Goal: Task Accomplishment & Management: Use online tool/utility

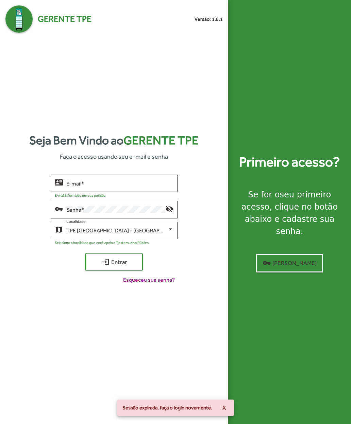
click at [75, 187] on input "E-mail *" at bounding box center [119, 183] width 107 height 6
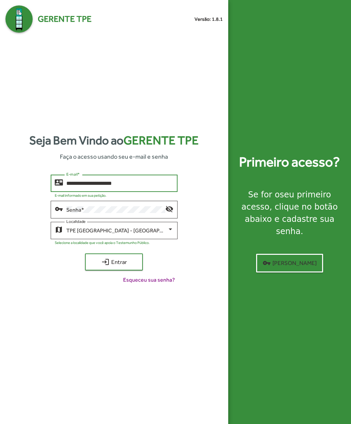
type input "**********"
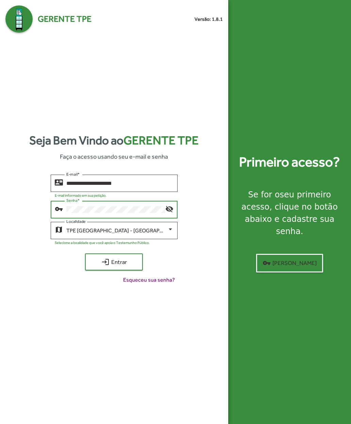
click at [93, 268] on span "login Entrar" at bounding box center [114, 262] width 46 height 12
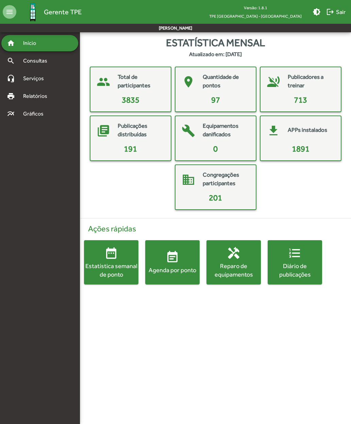
click at [118, 139] on div "Publicações distribuídas" at bounding box center [141, 131] width 46 height 19
click at [118, 144] on mat-card-content "191" at bounding box center [130, 149] width 75 height 12
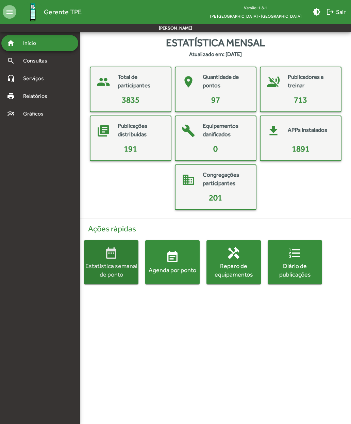
click at [104, 266] on div "Estatística semanal de ponto" at bounding box center [111, 270] width 54 height 17
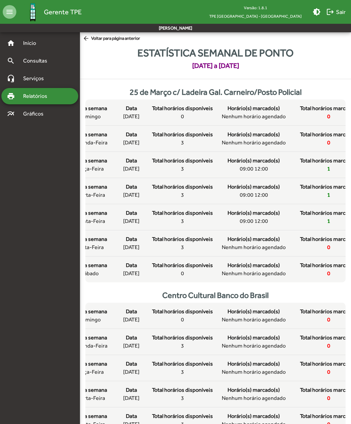
click at [98, 40] on span "arrow_back Voltar para página anterior" at bounding box center [111, 38] width 57 height 7
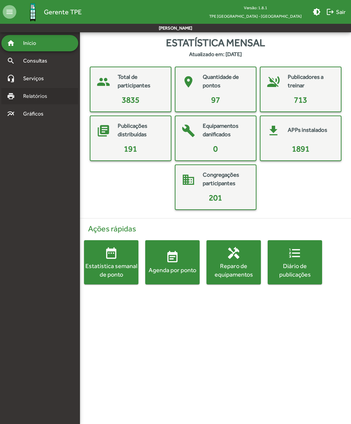
click at [27, 97] on span "Relatórios" at bounding box center [37, 96] width 37 height 8
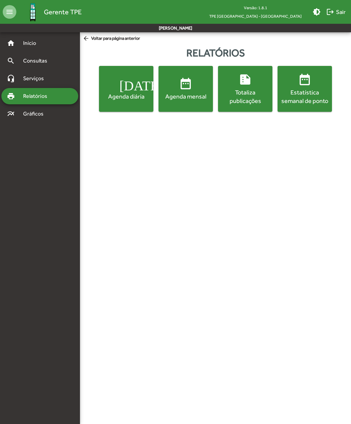
click at [245, 92] on div "Totaliza publicações" at bounding box center [245, 96] width 52 height 17
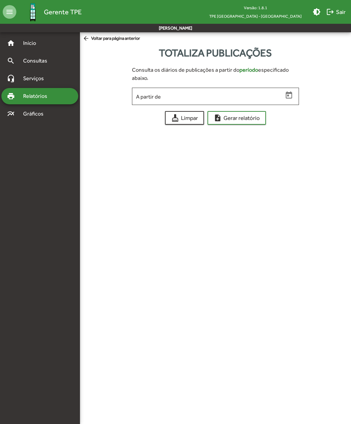
click at [93, 39] on span "arrow_back Voltar para página anterior" at bounding box center [111, 38] width 57 height 7
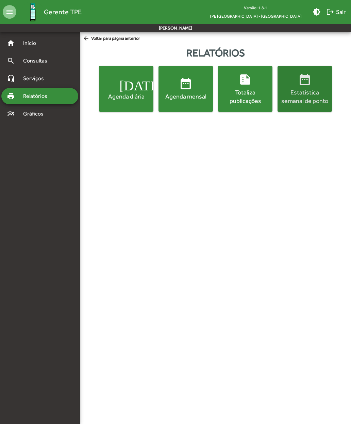
click at [303, 88] on div "Estatística semanal de ponto" at bounding box center [305, 96] width 52 height 17
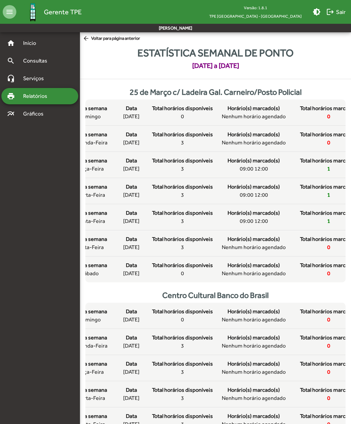
click at [93, 38] on span "arrow_back Voltar para página anterior" at bounding box center [111, 38] width 57 height 7
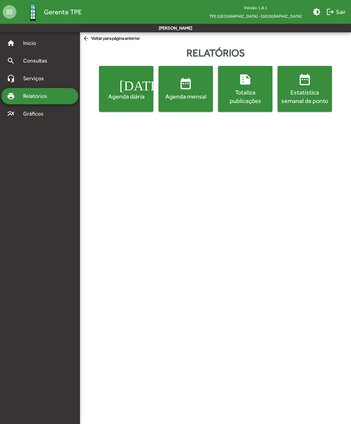
click at [242, 89] on div "Totaliza publicações" at bounding box center [245, 96] width 52 height 17
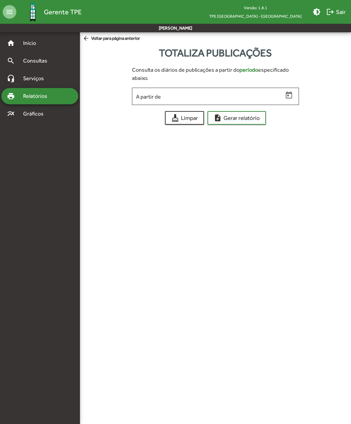
click at [147, 96] on input "A partir de" at bounding box center [209, 96] width 147 height 6
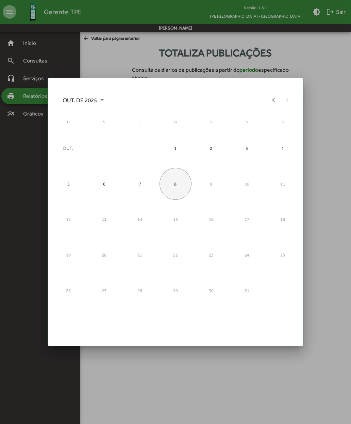
click at [176, 154] on div "1" at bounding box center [175, 148] width 32 height 32
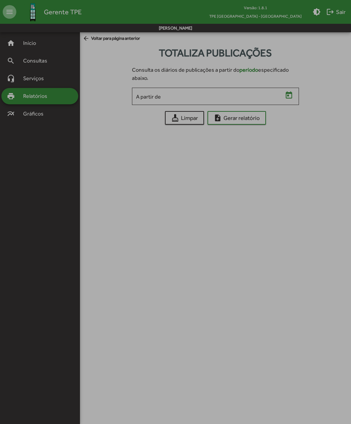
type input "**********"
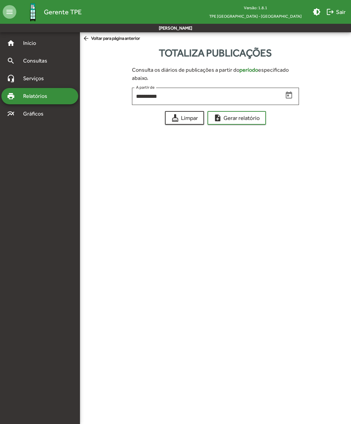
click at [224, 117] on span "note_add Gerar relatório" at bounding box center [236, 118] width 46 height 12
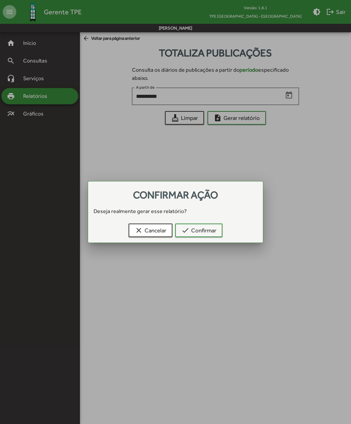
click at [193, 231] on span "check Confirmar" at bounding box center [198, 230] width 35 height 12
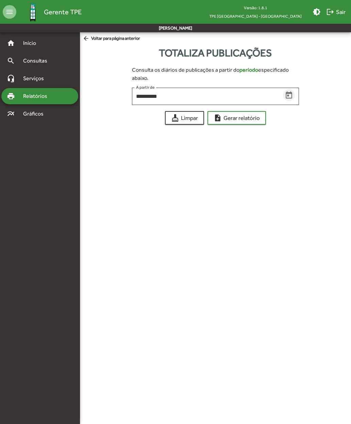
click at [293, 98] on icon "Open calendar" at bounding box center [288, 95] width 9 height 9
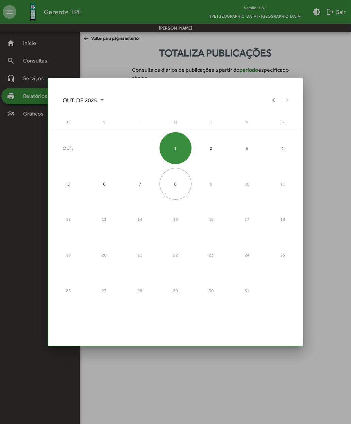
click at [331, 124] on div at bounding box center [175, 212] width 351 height 424
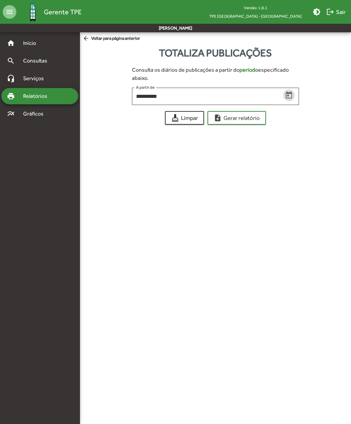
click at [243, 119] on span "note_add Gerar relatório" at bounding box center [236, 118] width 46 height 12
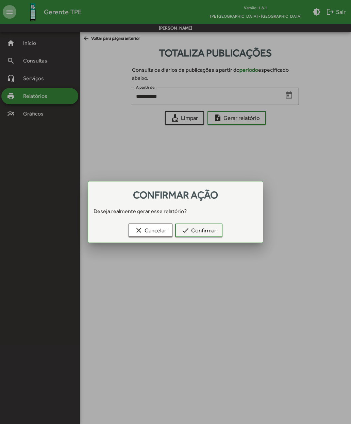
click at [193, 231] on span "check Confirmar" at bounding box center [198, 230] width 35 height 12
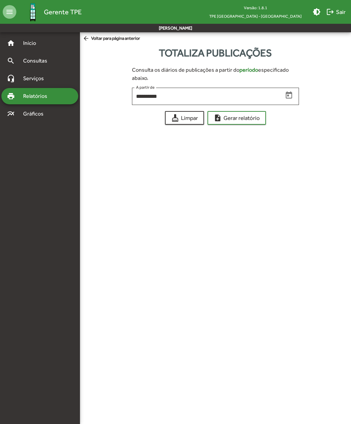
click at [96, 41] on span "arrow_back Voltar para página anterior" at bounding box center [111, 38] width 57 height 7
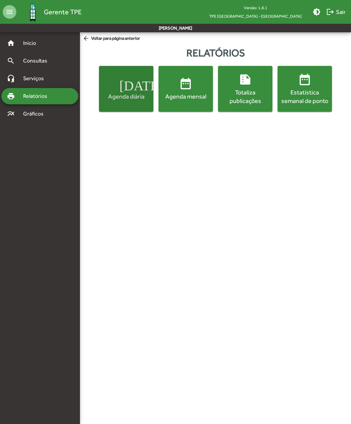
click at [122, 95] on div "Agenda diária" at bounding box center [126, 96] width 52 height 8
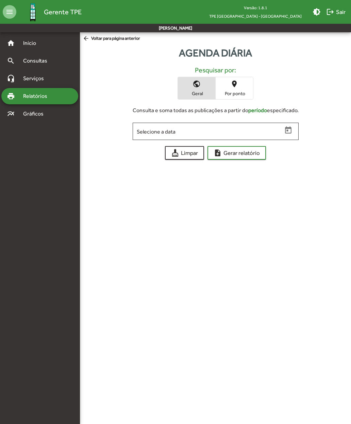
click at [237, 152] on span "note_add Gerar relatório" at bounding box center [236, 153] width 46 height 12
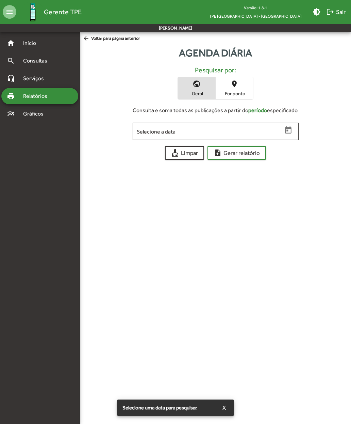
click at [287, 128] on icon "Open calendar" at bounding box center [288, 129] width 6 height 7
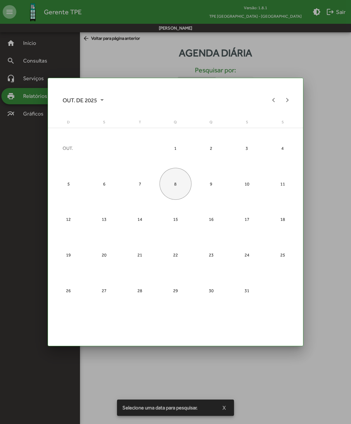
click at [174, 181] on div "8" at bounding box center [175, 184] width 32 height 32
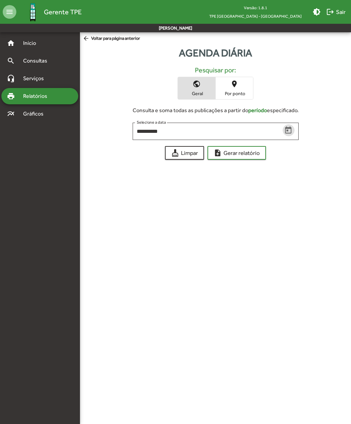
click at [227, 150] on span "note_add Gerar relatório" at bounding box center [236, 153] width 46 height 12
click at [290, 133] on icon "Open calendar" at bounding box center [288, 130] width 9 height 9
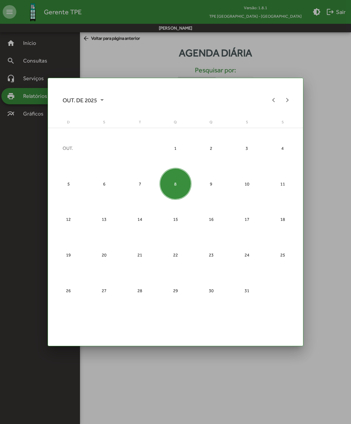
click at [213, 186] on div "9" at bounding box center [211, 184] width 32 height 32
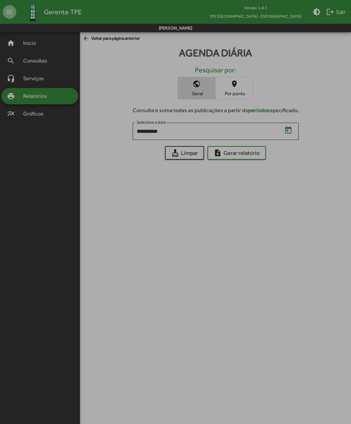
type input "**********"
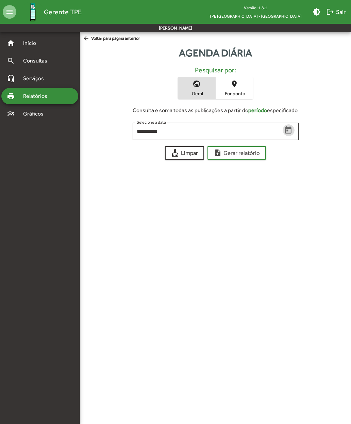
click at [247, 154] on span "note_add Gerar relatório" at bounding box center [236, 153] width 46 height 12
click at [238, 86] on span "place Por ponto" at bounding box center [233, 88] width 37 height 22
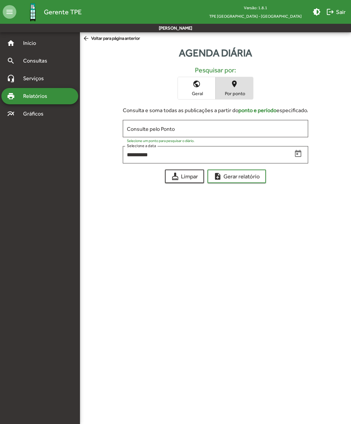
click at [284, 126] on input "Consulte pelo Ponto" at bounding box center [215, 129] width 177 height 6
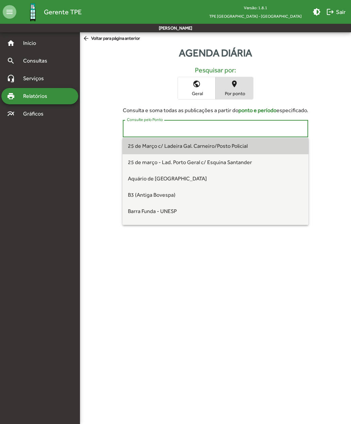
click at [239, 148] on span "25 de Março c/ Ladeira Gal. Carneiro/Posto Policial" at bounding box center [188, 146] width 120 height 6
type input "**********"
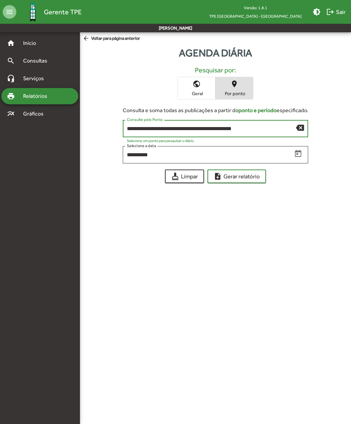
click at [248, 179] on span "note_add Gerar relatório" at bounding box center [236, 176] width 46 height 12
click at [298, 156] on icon "Open calendar" at bounding box center [298, 153] width 9 height 9
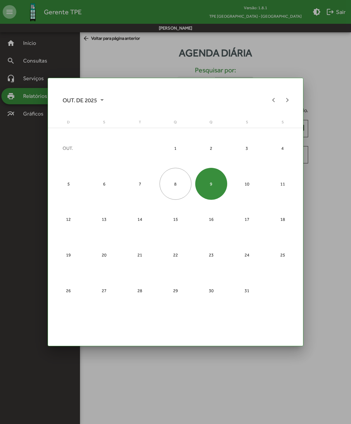
click at [178, 185] on div "8" at bounding box center [175, 184] width 32 height 32
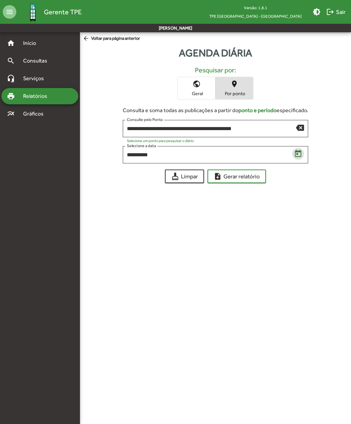
type input "**********"
click at [249, 177] on span "note_add Gerar relatório" at bounding box center [236, 176] width 46 height 12
click at [28, 117] on span "Gráficos" at bounding box center [36, 114] width 34 height 8
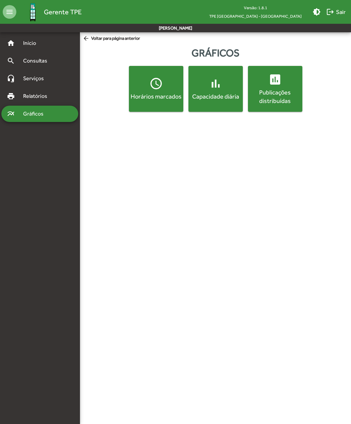
click at [146, 93] on div "Horários marcados" at bounding box center [156, 96] width 52 height 8
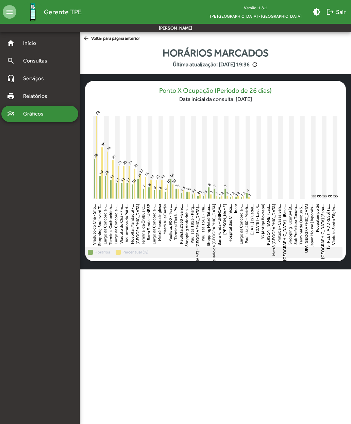
click at [94, 41] on span "arrow_back Voltar para página anterior" at bounding box center [111, 38] width 57 height 7
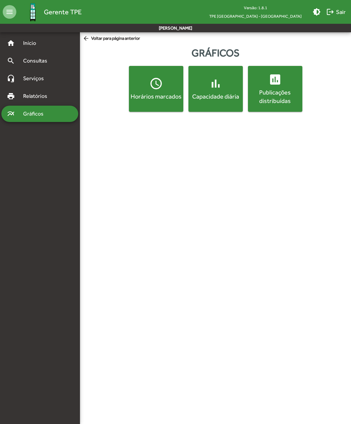
click at [209, 96] on div "Capacidade diária" at bounding box center [216, 96] width 52 height 8
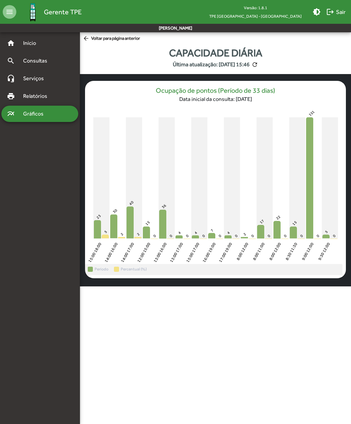
click at [308, 136] on icon "9:00 12:00 Período 151" at bounding box center [309, 177] width 7 height 121
click at [95, 40] on span "arrow_back Voltar para página anterior" at bounding box center [111, 38] width 57 height 7
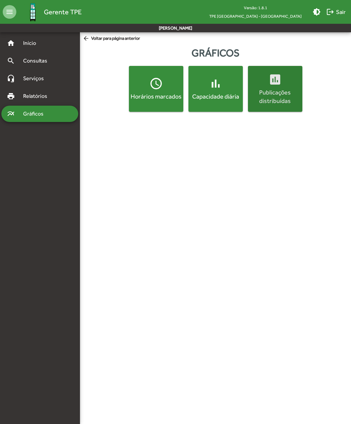
click at [283, 93] on div "Publicações distribuídas" at bounding box center [275, 96] width 52 height 17
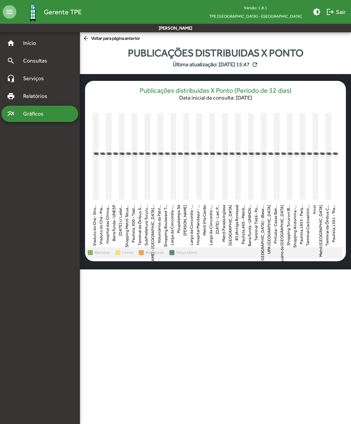
click at [94, 41] on span "arrow_back Voltar para página anterior" at bounding box center [111, 38] width 57 height 7
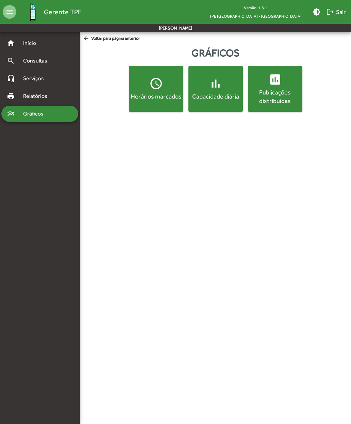
click at [25, 45] on span "Início" at bounding box center [32, 43] width 27 height 8
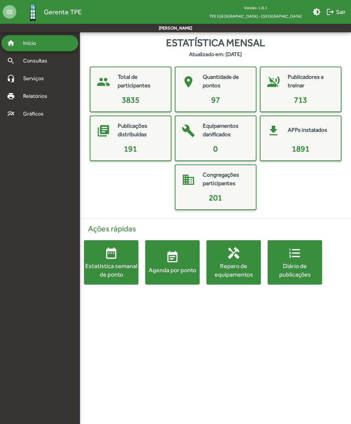
click at [173, 267] on div "Agenda por ponto" at bounding box center [172, 270] width 54 height 8
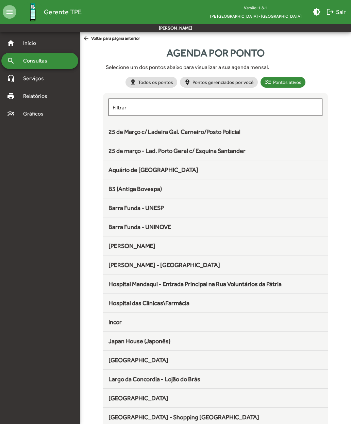
click at [116, 132] on span "25 de Março c/ Ladeira Gal. Carneiro/Posto Policial" at bounding box center [174, 131] width 132 height 7
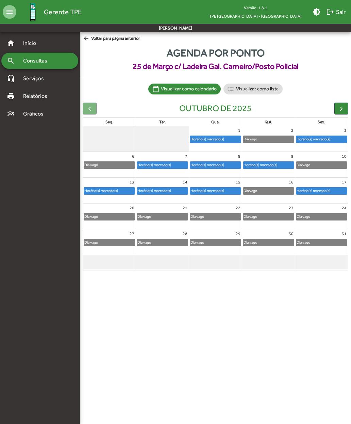
click at [339, 107] on span "button" at bounding box center [340, 108] width 7 height 7
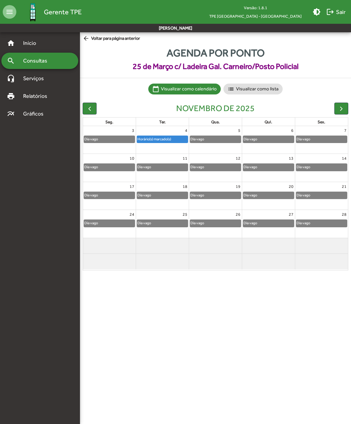
click at [90, 108] on span "button" at bounding box center [89, 108] width 7 height 7
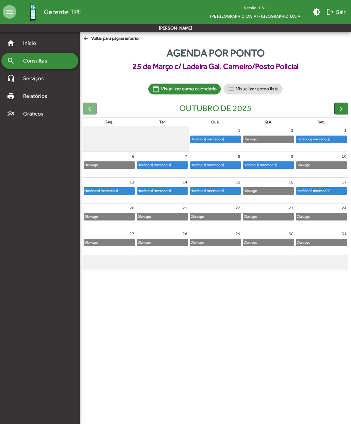
click at [340, 109] on span "button" at bounding box center [340, 108] width 7 height 7
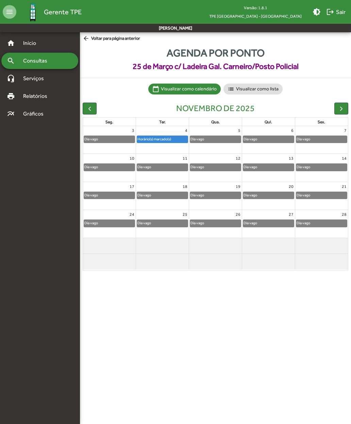
click at [89, 108] on span "button" at bounding box center [89, 108] width 7 height 7
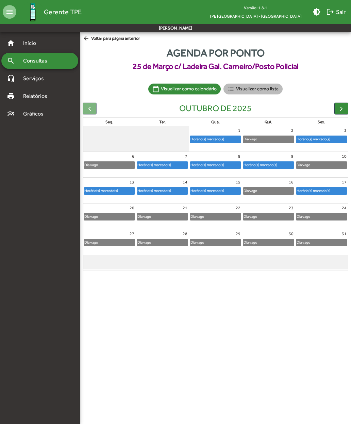
click at [241, 90] on mat-chip "list Visualizar como lista" at bounding box center [252, 89] width 59 height 11
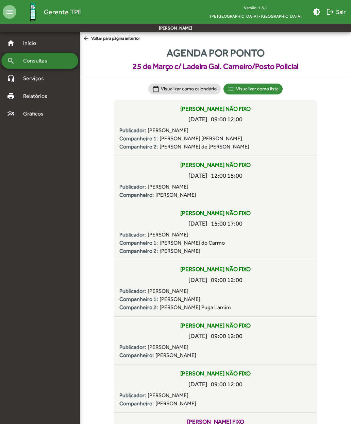
click at [26, 63] on span "Consultas" at bounding box center [37, 61] width 37 height 8
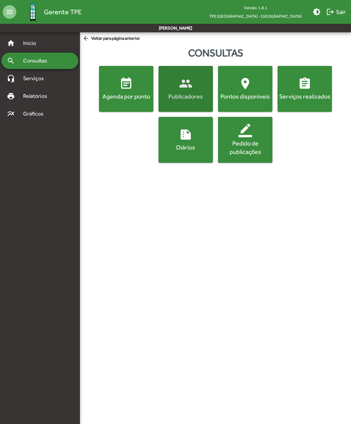
click at [189, 95] on div "Publicadores" at bounding box center [186, 96] width 52 height 8
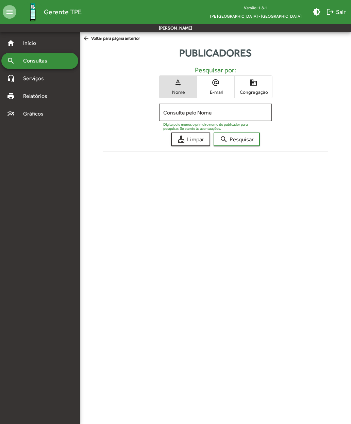
click at [175, 115] on input "Consulte pelo Nome" at bounding box center [215, 112] width 104 height 6
type input "******"
click at [231, 141] on span "search Pesquisar" at bounding box center [236, 139] width 34 height 12
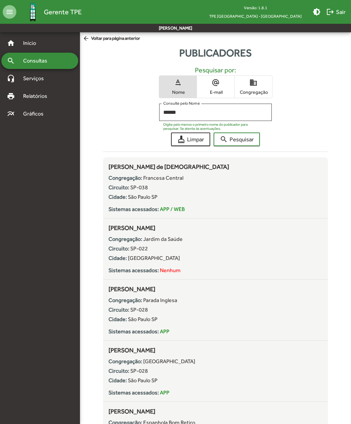
click at [98, 42] on span "arrow_back Voltar para página anterior" at bounding box center [111, 38] width 57 height 7
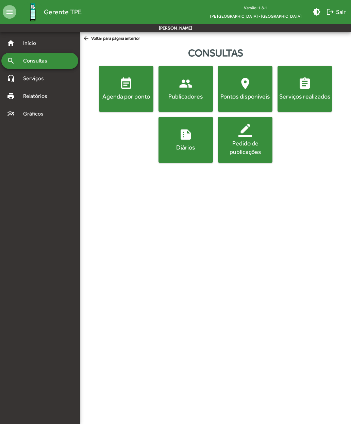
click at [116, 90] on span "event_note Agenda por ponto" at bounding box center [126, 89] width 52 height 24
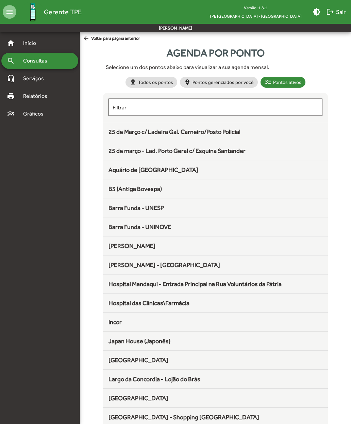
click at [118, 134] on span "25 de Março c/ Ladeira Gal. Carneiro/Posto Policial" at bounding box center [174, 131] width 132 height 7
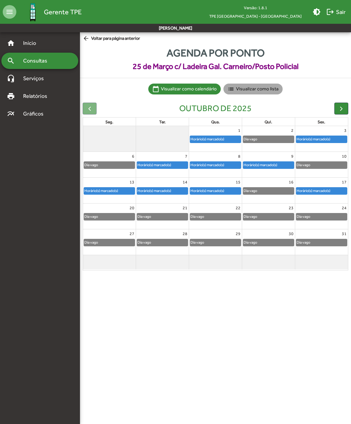
click at [243, 91] on mat-chip "list Visualizar como lista" at bounding box center [252, 89] width 59 height 11
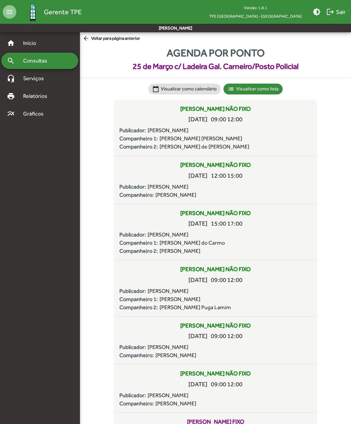
click at [98, 41] on span "arrow_back Voltar para página anterior" at bounding box center [111, 38] width 57 height 7
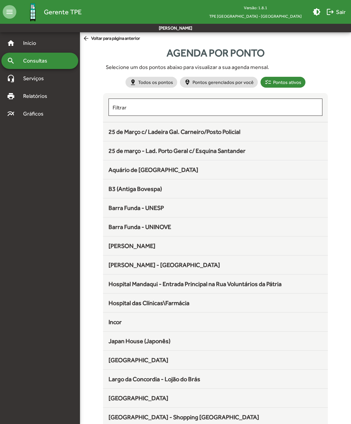
click at [93, 40] on span "arrow_back Voltar para página anterior" at bounding box center [111, 38] width 57 height 7
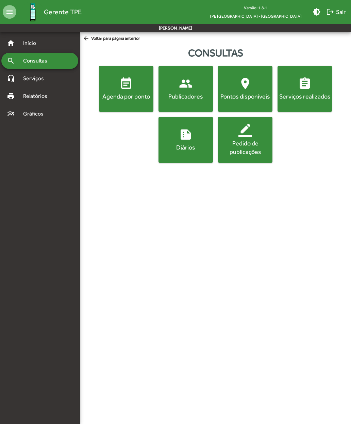
click at [183, 97] on div "Publicadores" at bounding box center [186, 96] width 52 height 8
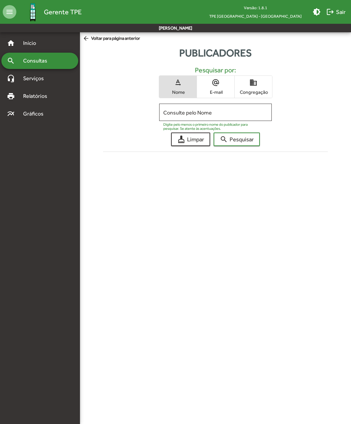
click at [170, 115] on input "Consulte pelo Nome" at bounding box center [215, 112] width 104 height 6
type input "******"
click at [229, 139] on span "search Pesquisar" at bounding box center [236, 139] width 34 height 12
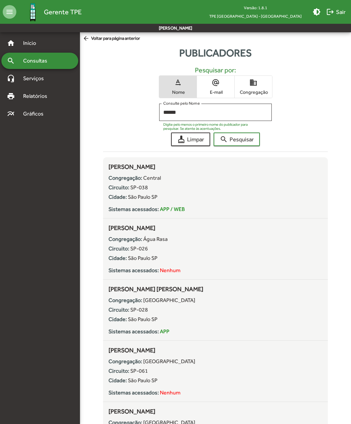
click at [95, 41] on span "arrow_back Voltar para página anterior" at bounding box center [111, 38] width 57 height 7
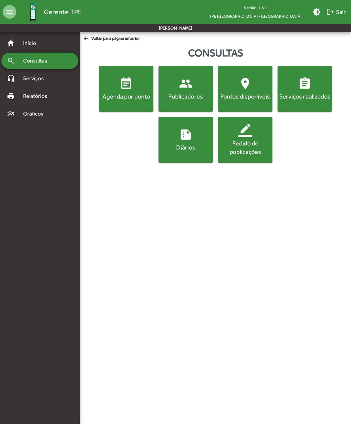
click at [113, 92] on div "Agenda por ponto" at bounding box center [126, 96] width 52 height 8
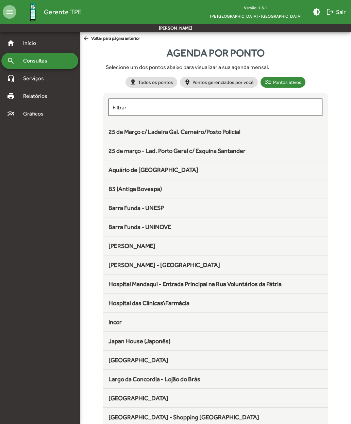
click at [109, 134] on span "25 de Março c/ Ladeira Gal. Carneiro/Posto Policial" at bounding box center [174, 131] width 132 height 7
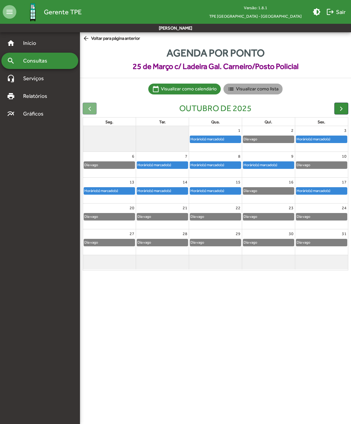
click at [245, 89] on mat-chip "list Visualizar como lista" at bounding box center [252, 89] width 59 height 11
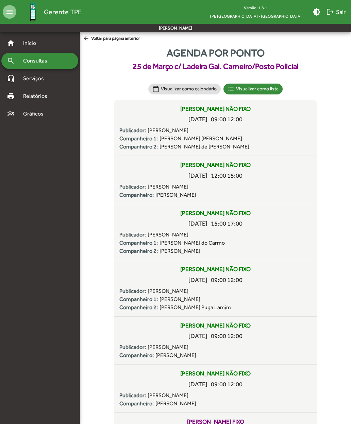
click at [95, 40] on span "arrow_back Voltar para página anterior" at bounding box center [111, 38] width 57 height 7
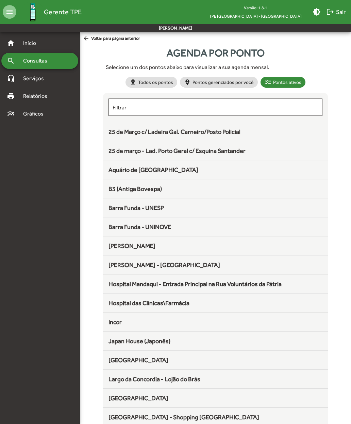
click at [92, 41] on span "arrow_back Voltar para página anterior" at bounding box center [111, 38] width 57 height 7
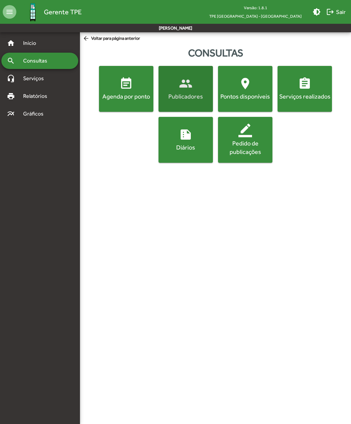
click at [177, 93] on div "Publicadores" at bounding box center [186, 96] width 52 height 8
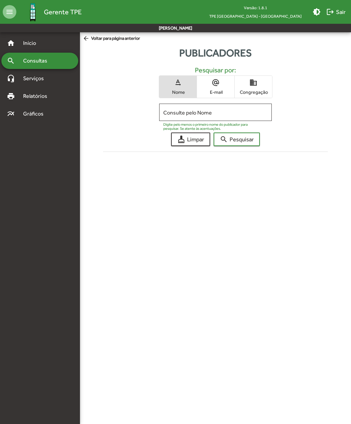
click at [175, 112] on input "Consulte pelo Nome" at bounding box center [215, 112] width 104 height 6
type input "**********"
click at [231, 138] on span "search Pesquisar" at bounding box center [236, 139] width 34 height 12
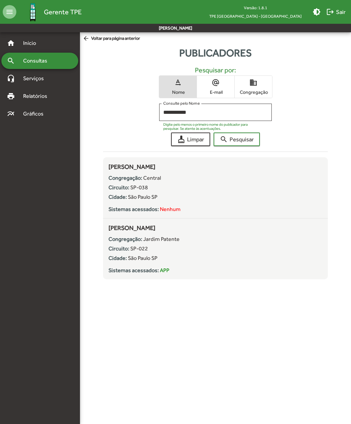
click at [96, 42] on span "arrow_back Voltar para página anterior" at bounding box center [111, 38] width 57 height 7
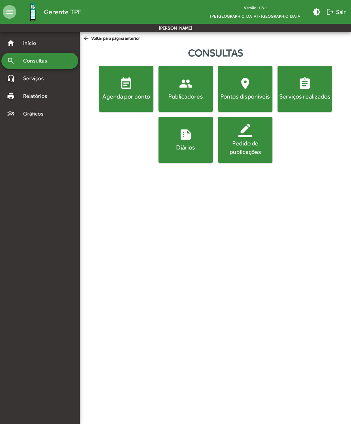
click at [119, 93] on div "Agenda por ponto" at bounding box center [126, 96] width 52 height 8
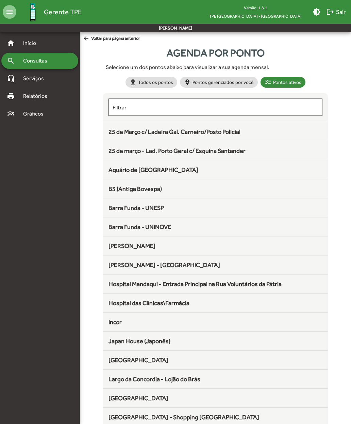
click at [114, 135] on span "25 de Março c/ Ladeira Gal. Carneiro/Posto Policial" at bounding box center [174, 131] width 132 height 7
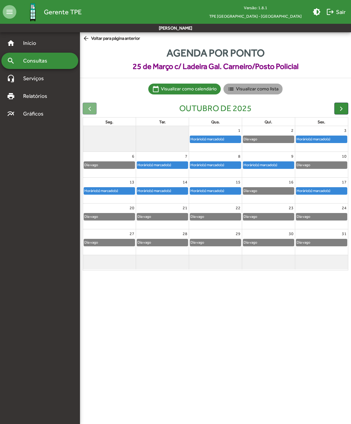
click at [238, 87] on mat-chip "list Visualizar como lista" at bounding box center [252, 89] width 59 height 11
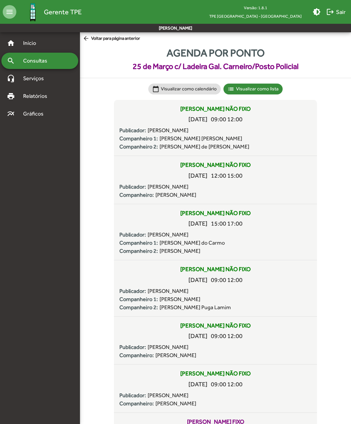
click at [94, 40] on span "arrow_back Voltar para página anterior" at bounding box center [111, 38] width 57 height 7
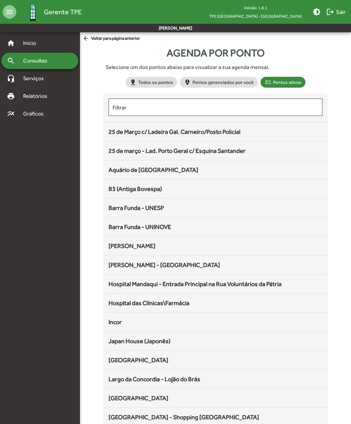
click at [92, 41] on span "arrow_back Voltar para página anterior" at bounding box center [111, 38] width 57 height 7
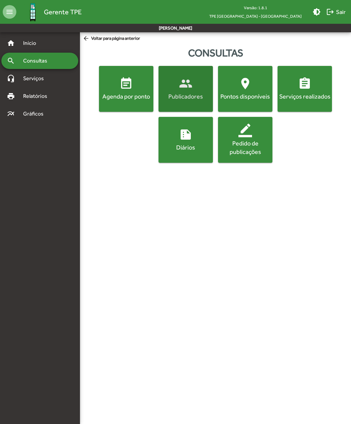
click at [179, 94] on div "Publicadores" at bounding box center [186, 96] width 52 height 8
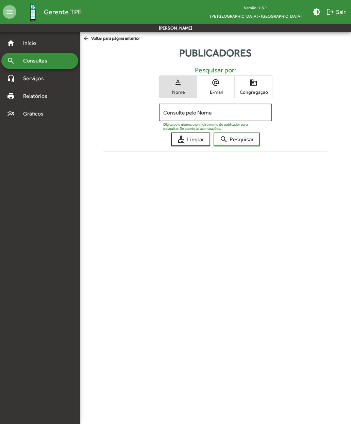
click at [174, 111] on input "Consulte pelo Nome" at bounding box center [215, 112] width 104 height 6
click at [227, 131] on div "**********" at bounding box center [215, 111] width 232 height 102
click at [235, 137] on span "search Pesquisar" at bounding box center [236, 139] width 34 height 12
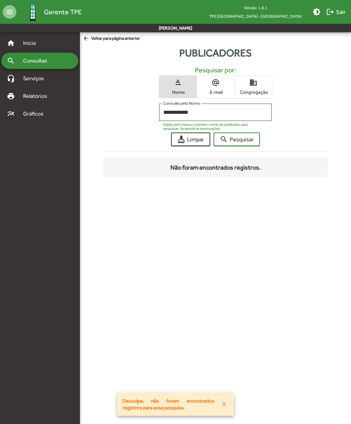
click at [209, 115] on input "**********" at bounding box center [215, 112] width 104 height 6
type input "*****"
click at [231, 140] on span "search Pesquisar" at bounding box center [236, 139] width 34 height 12
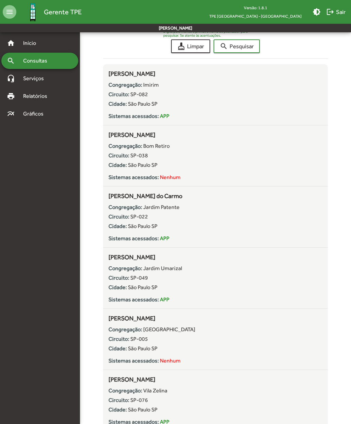
scroll to position [93, 0]
click at [28, 42] on span "Início" at bounding box center [32, 43] width 27 height 8
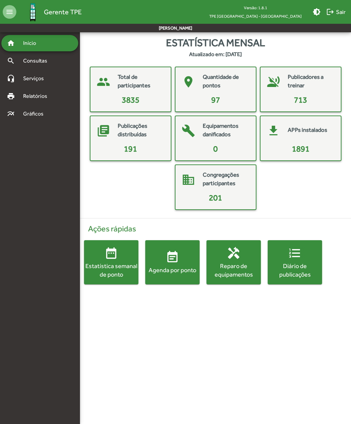
click at [337, 13] on span "logout Sair" at bounding box center [335, 12] width 19 height 12
